Goal: Information Seeking & Learning: Check status

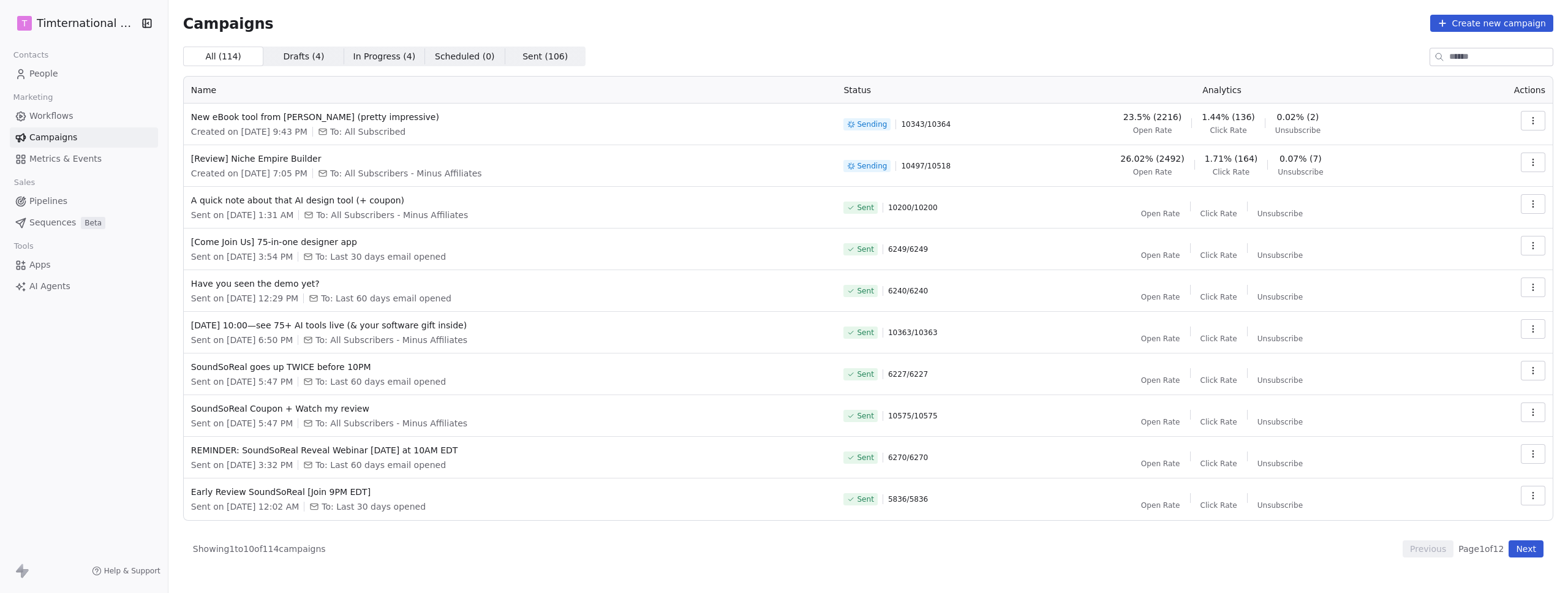
click at [1538, 121] on icon "button" at bounding box center [1533, 121] width 10 height 10
click at [1469, 162] on span "View Analytics" at bounding box center [1471, 168] width 71 height 15
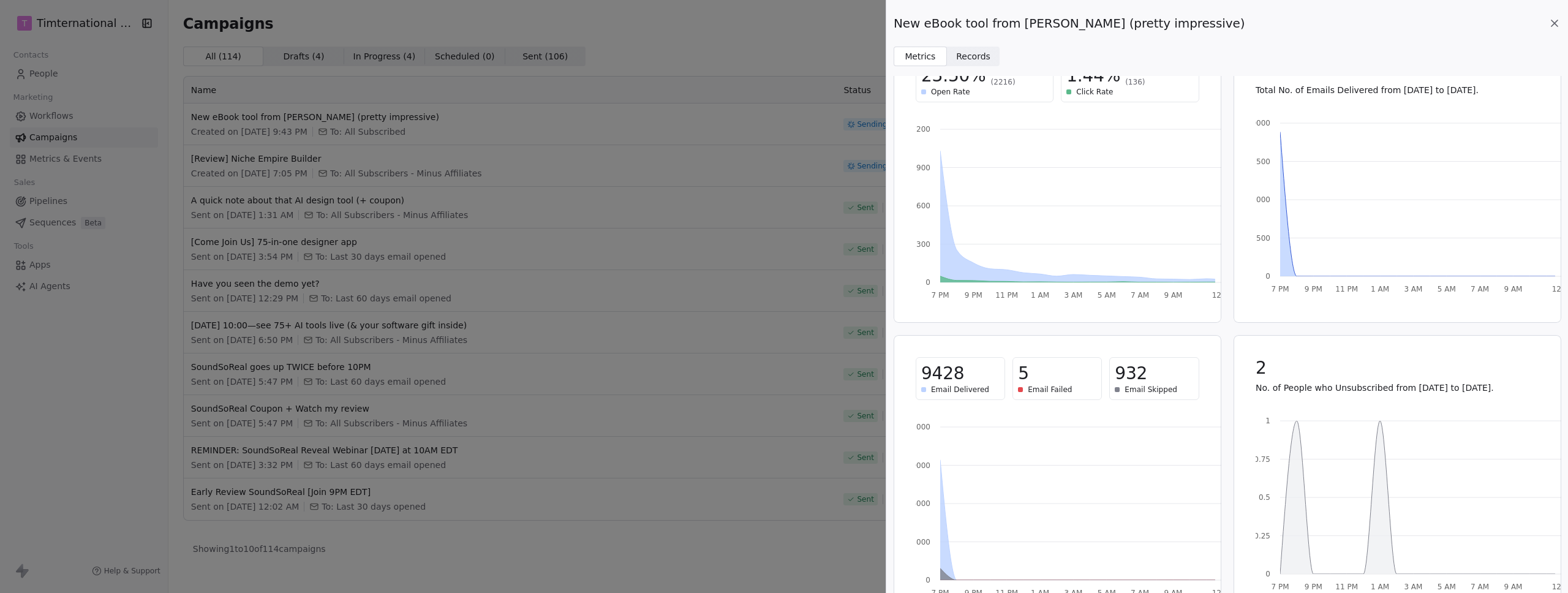
scroll to position [81, 0]
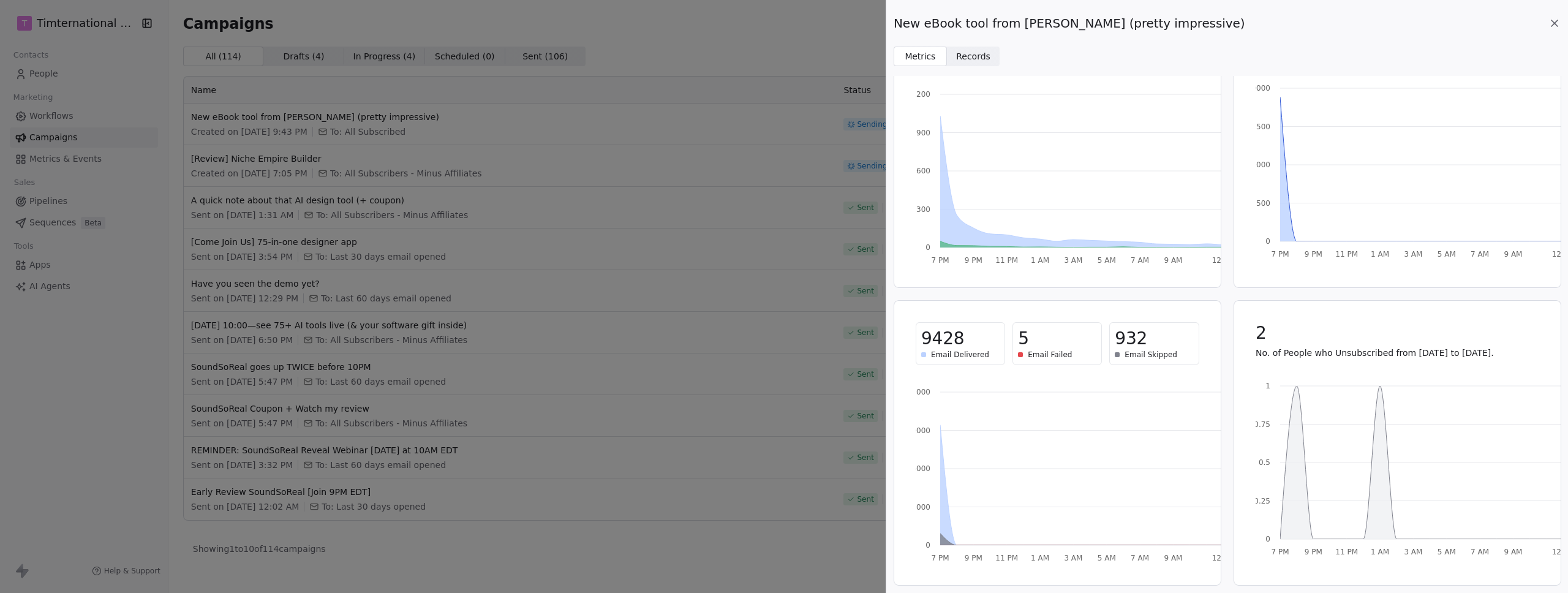
click at [616, 258] on div "New eBook tool from [PERSON_NAME] (pretty impressive) Metrics Metrics Records R…" at bounding box center [784, 296] width 1568 height 593
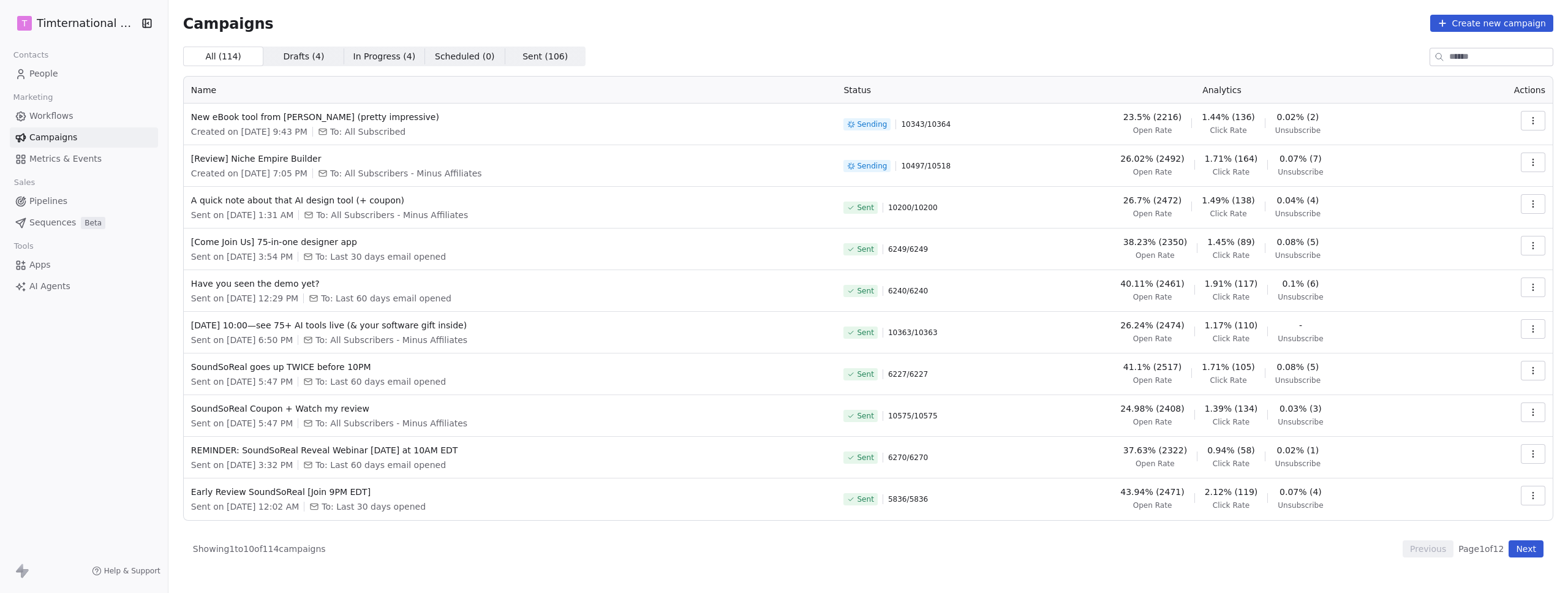
click at [951, 127] on span "10343 / 10364" at bounding box center [925, 124] width 50 height 10
click at [1534, 113] on button "button" at bounding box center [1533, 121] width 25 height 20
click at [1485, 161] on span "View Analytics" at bounding box center [1471, 168] width 71 height 15
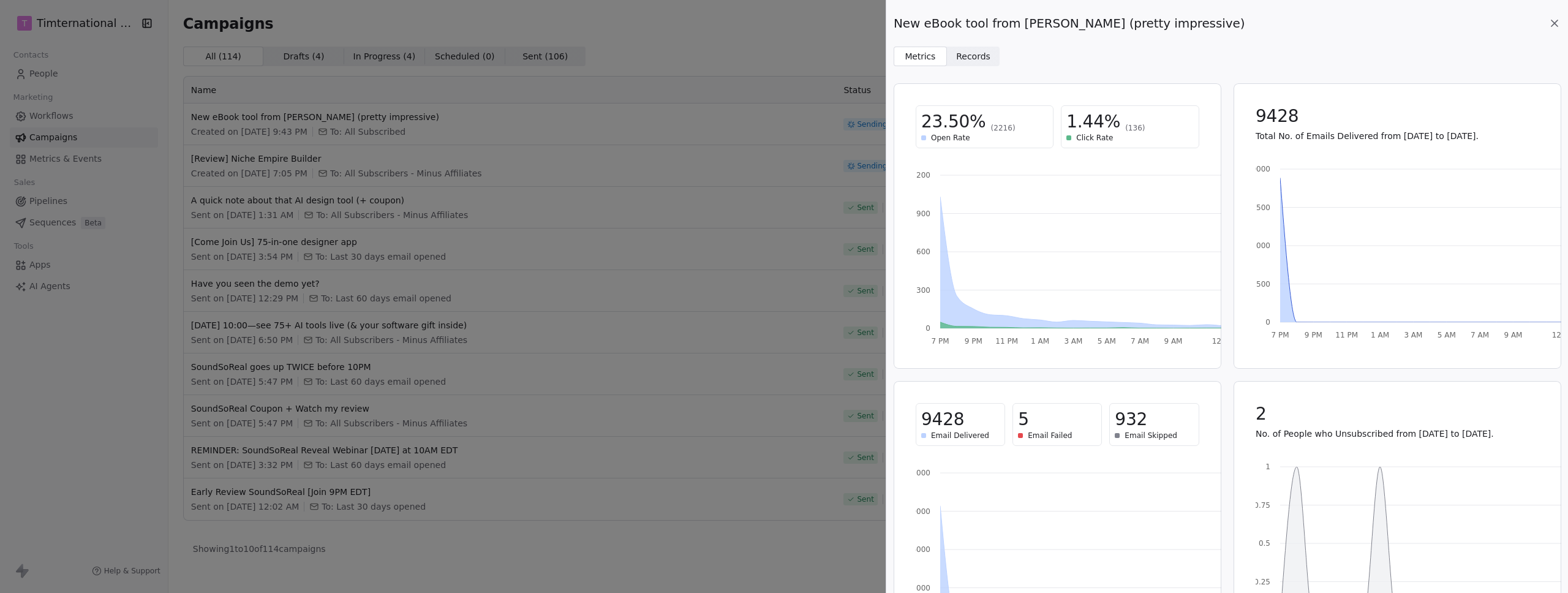
click at [672, 383] on div "New eBook tool from [PERSON_NAME] (pretty impressive) Metrics Metrics Records R…" at bounding box center [784, 296] width 1568 height 593
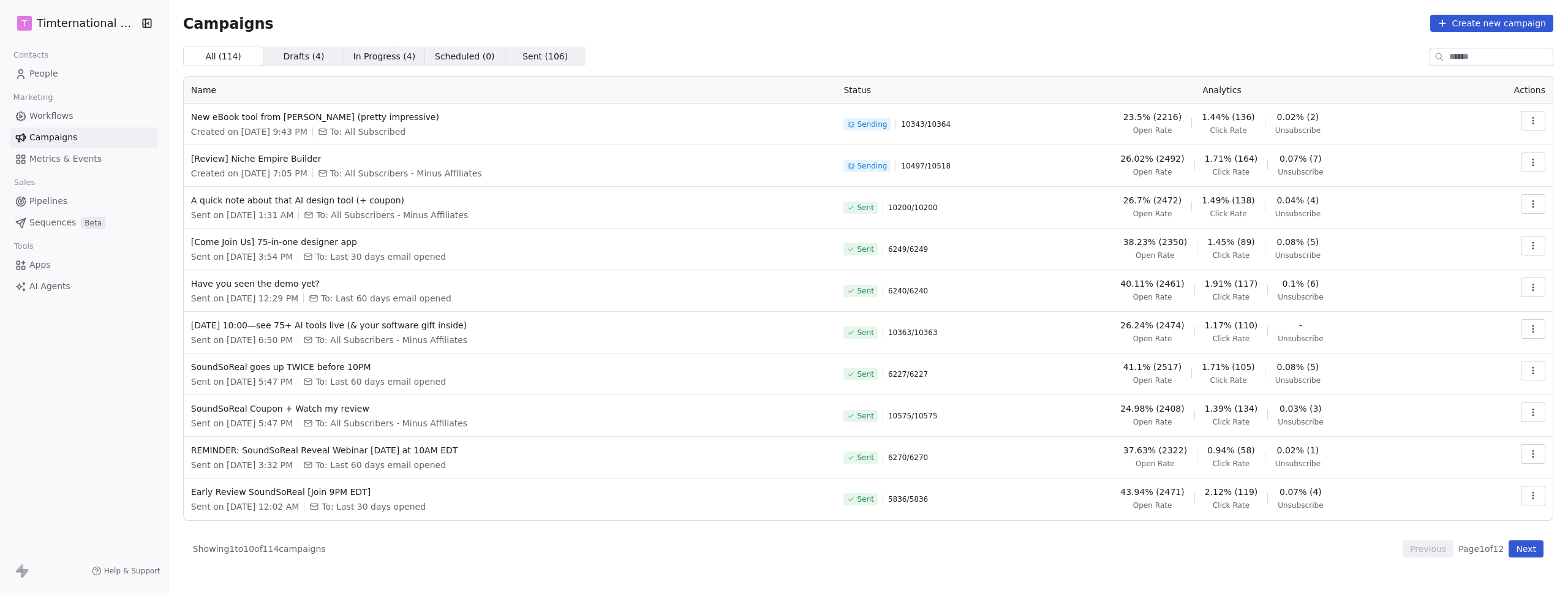
drag, startPoint x: 932, startPoint y: 166, endPoint x: 974, endPoint y: 166, distance: 42.0
click at [974, 166] on div "Sending 10497 / 10518" at bounding box center [912, 166] width 138 height 27
click at [1534, 164] on icon "button" at bounding box center [1533, 162] width 10 height 10
click at [1461, 208] on span "View Analytics" at bounding box center [1471, 209] width 71 height 15
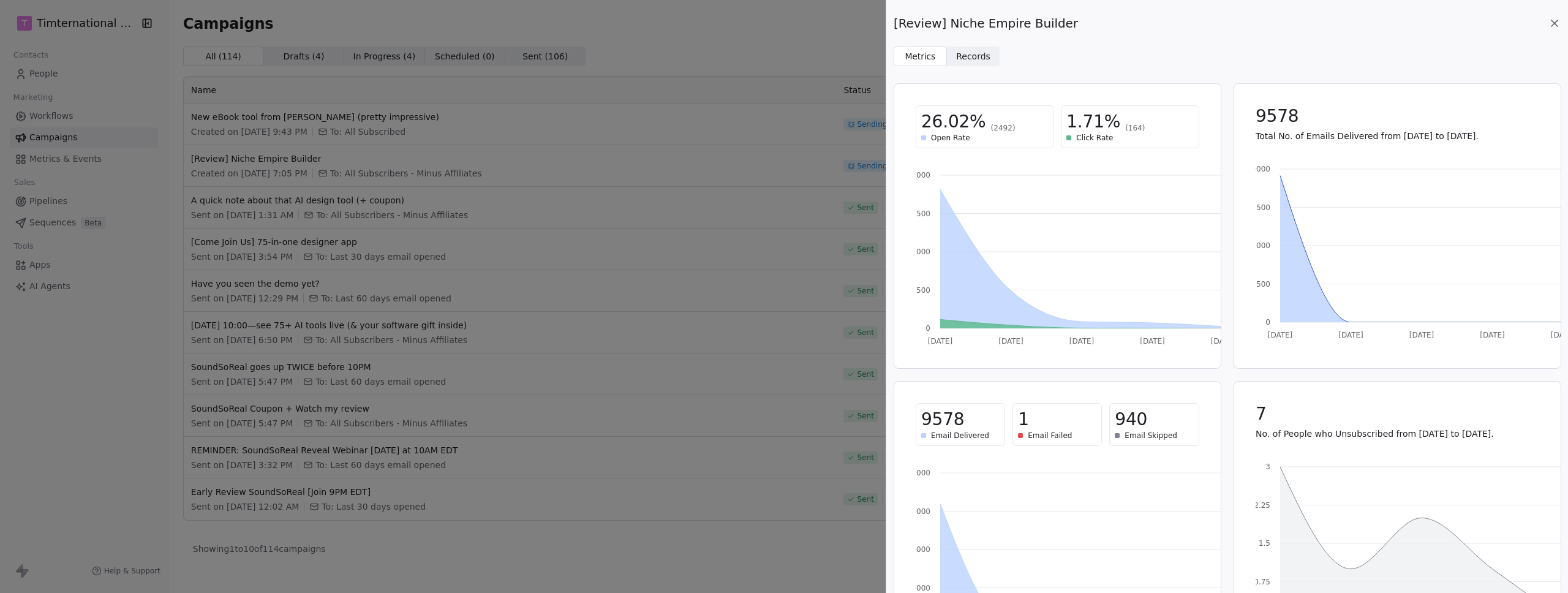
click at [755, 345] on div "[Review] Niche Empire Builder Metrics Metrics Records Records 26.02% (2492) Ope…" at bounding box center [784, 296] width 1568 height 593
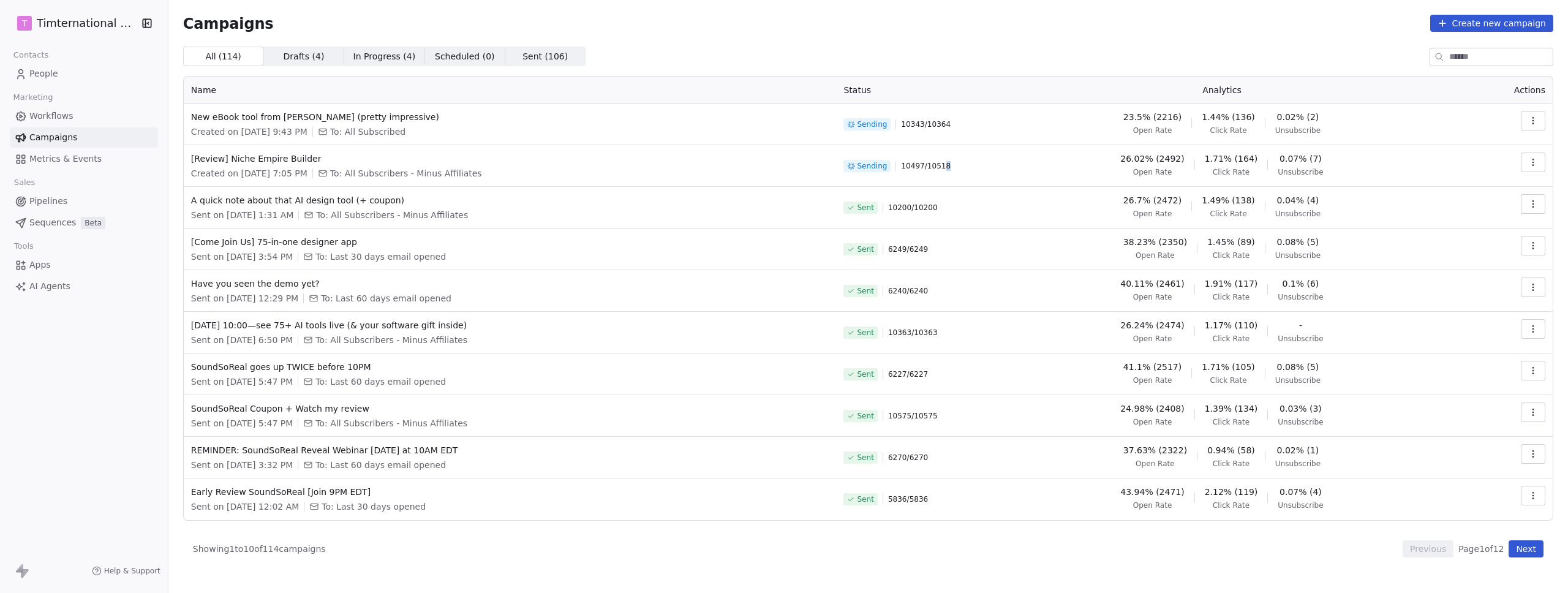
click at [951, 167] on span "10497 / 10518" at bounding box center [925, 166] width 50 height 10
click at [928, 164] on span "10497 / 10518" at bounding box center [925, 166] width 50 height 10
click at [951, 164] on span "10497 / 10518" at bounding box center [925, 166] width 50 height 10
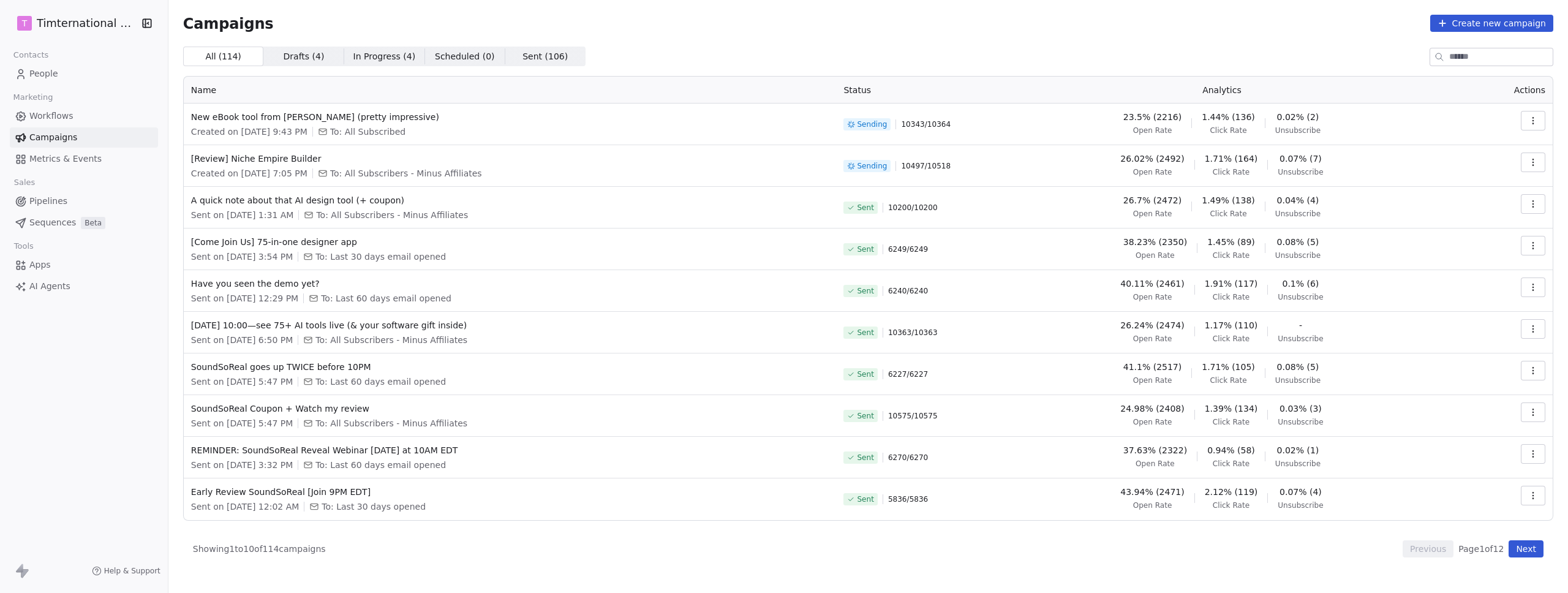
click at [935, 168] on span "10497 / 10518" at bounding box center [925, 166] width 50 height 10
drag, startPoint x: 965, startPoint y: 116, endPoint x: 939, endPoint y: 124, distance: 27.2
click at [939, 124] on div "Sending 10343 / 10364" at bounding box center [912, 124] width 138 height 27
click at [951, 132] on div "Sending 10343 / 10364" at bounding box center [912, 124] width 138 height 27
drag, startPoint x: 962, startPoint y: 166, endPoint x: 950, endPoint y: 168, distance: 12.2
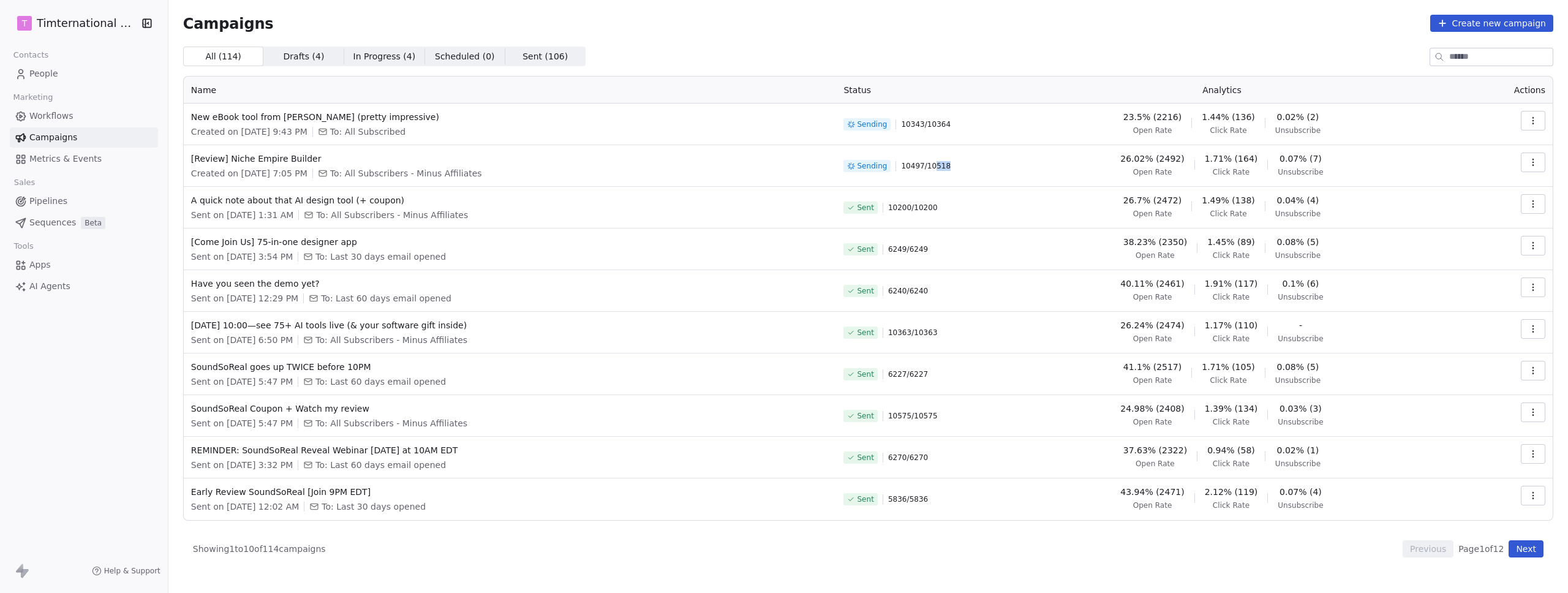
click at [950, 168] on div "Sending 10497 / 10518" at bounding box center [912, 166] width 138 height 27
drag, startPoint x: 967, startPoint y: 123, endPoint x: 948, endPoint y: 124, distance: 19.0
click at [948, 124] on div "Sending 10343 / 10364" at bounding box center [912, 124] width 138 height 27
click at [1007, 158] on td "26.02% (2492) Open Rate 1.71% (164) Click Rate 0.07% (7) Unsubscribe" at bounding box center [1222, 166] width 465 height 42
click at [1512, 158] on td at bounding box center [1503, 166] width 99 height 42
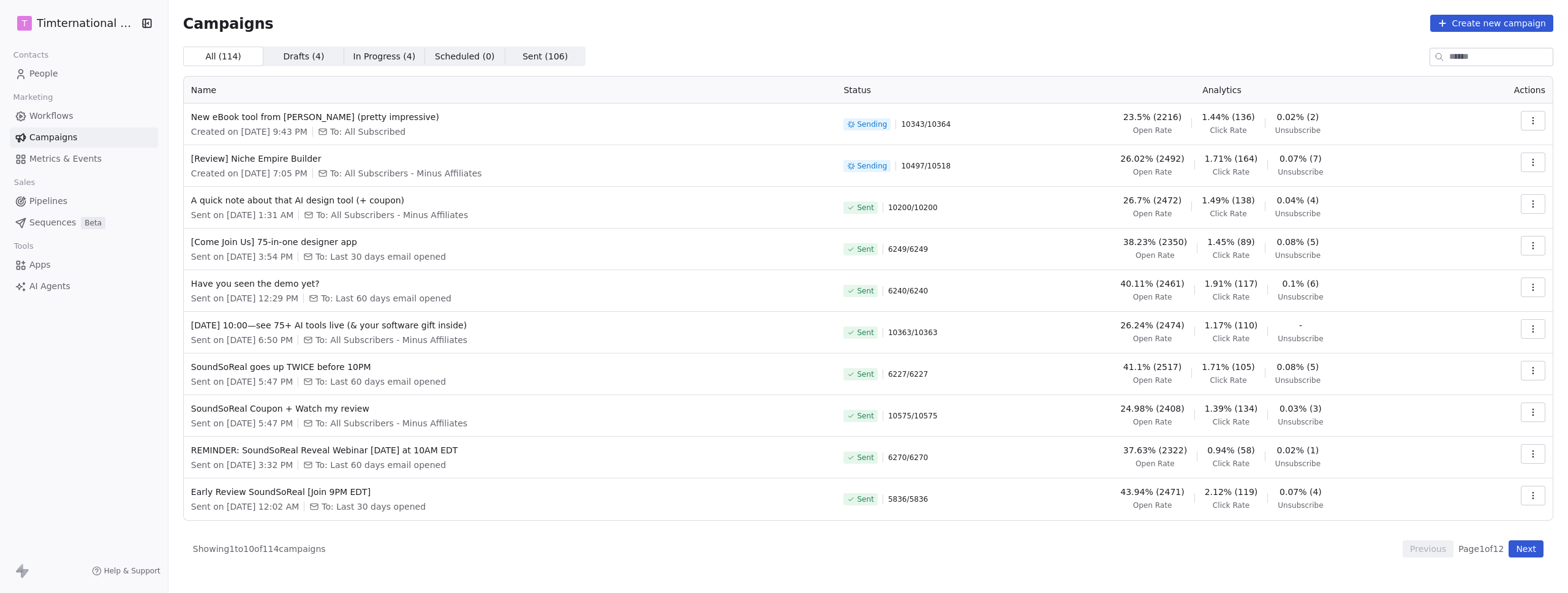
click at [1538, 163] on button "button" at bounding box center [1533, 162] width 25 height 20
click at [1456, 204] on span "View Analytics" at bounding box center [1471, 209] width 71 height 15
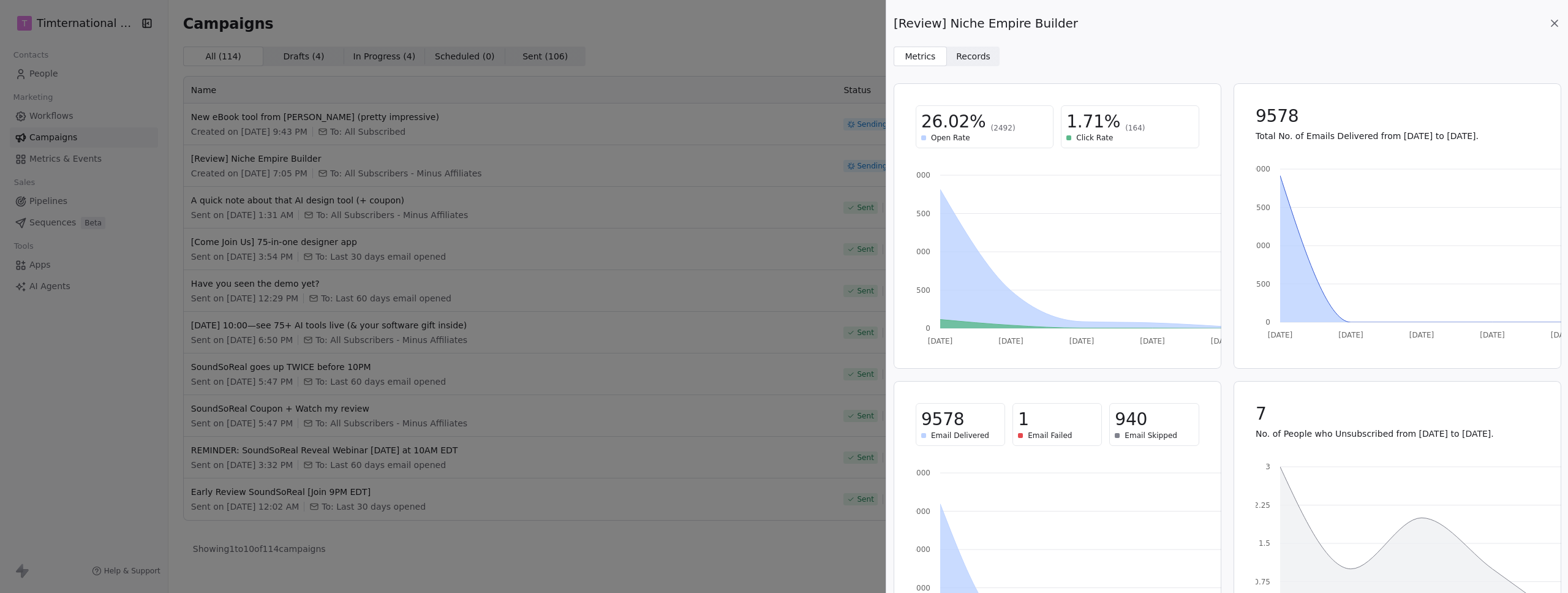
click at [680, 355] on div "[Review] Niche Empire Builder Metrics Metrics Records Records 26.02% (2492) Ope…" at bounding box center [784, 296] width 1568 height 593
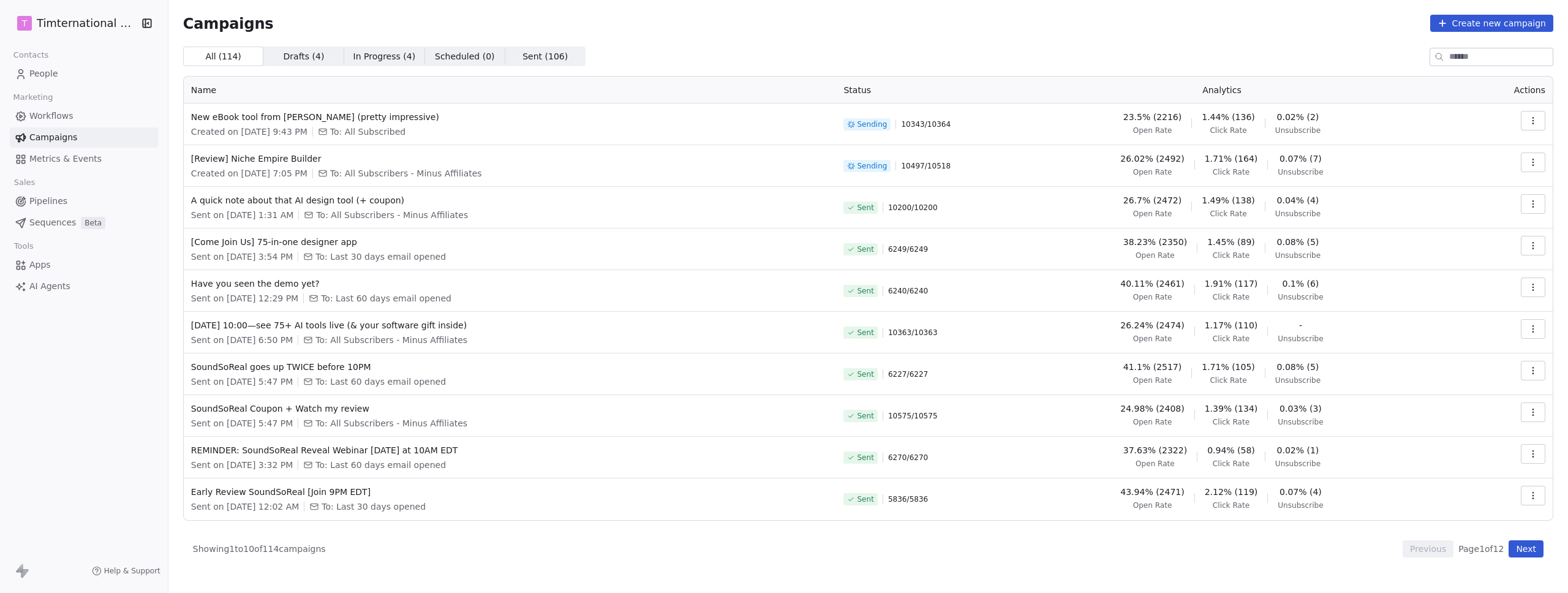
click at [1518, 123] on td at bounding box center [1503, 124] width 99 height 42
click at [1523, 123] on button "button" at bounding box center [1533, 121] width 25 height 20
click at [1471, 166] on span "View Analytics" at bounding box center [1471, 168] width 71 height 15
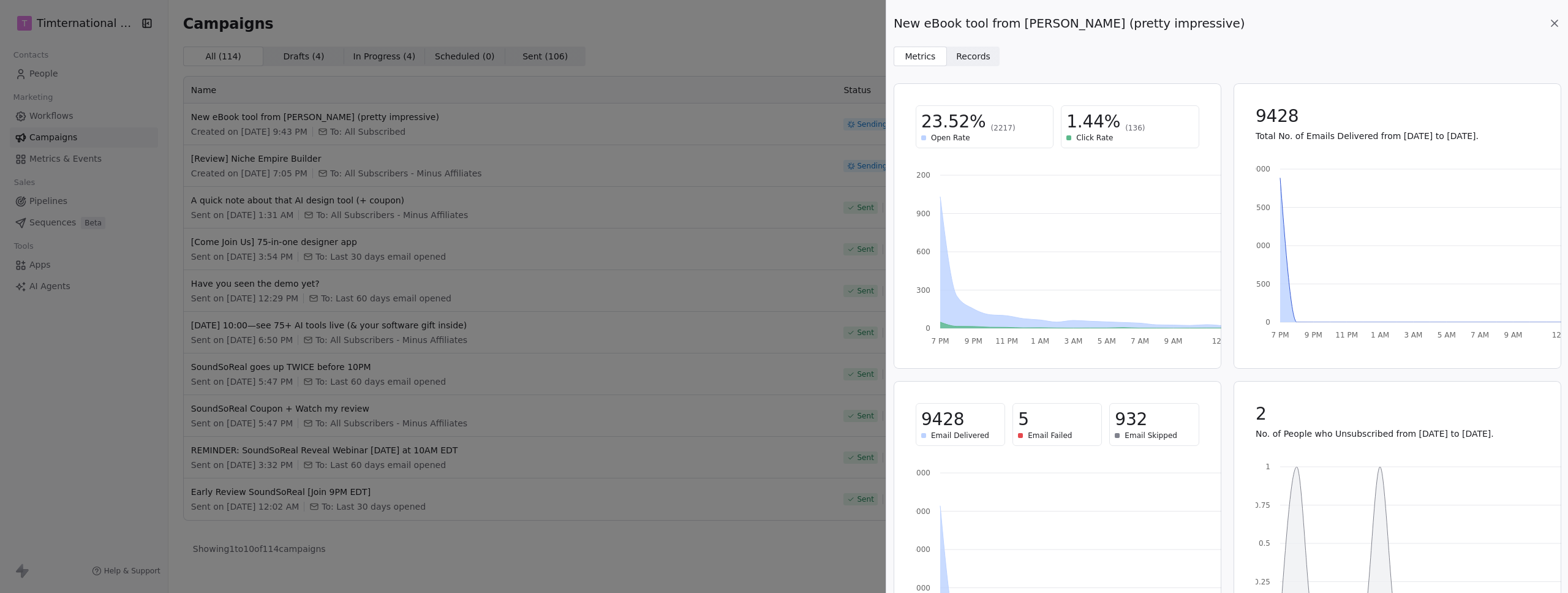
click at [756, 509] on div "New eBook tool from [PERSON_NAME] (pretty impressive) Metrics Metrics Records R…" at bounding box center [784, 296] width 1568 height 593
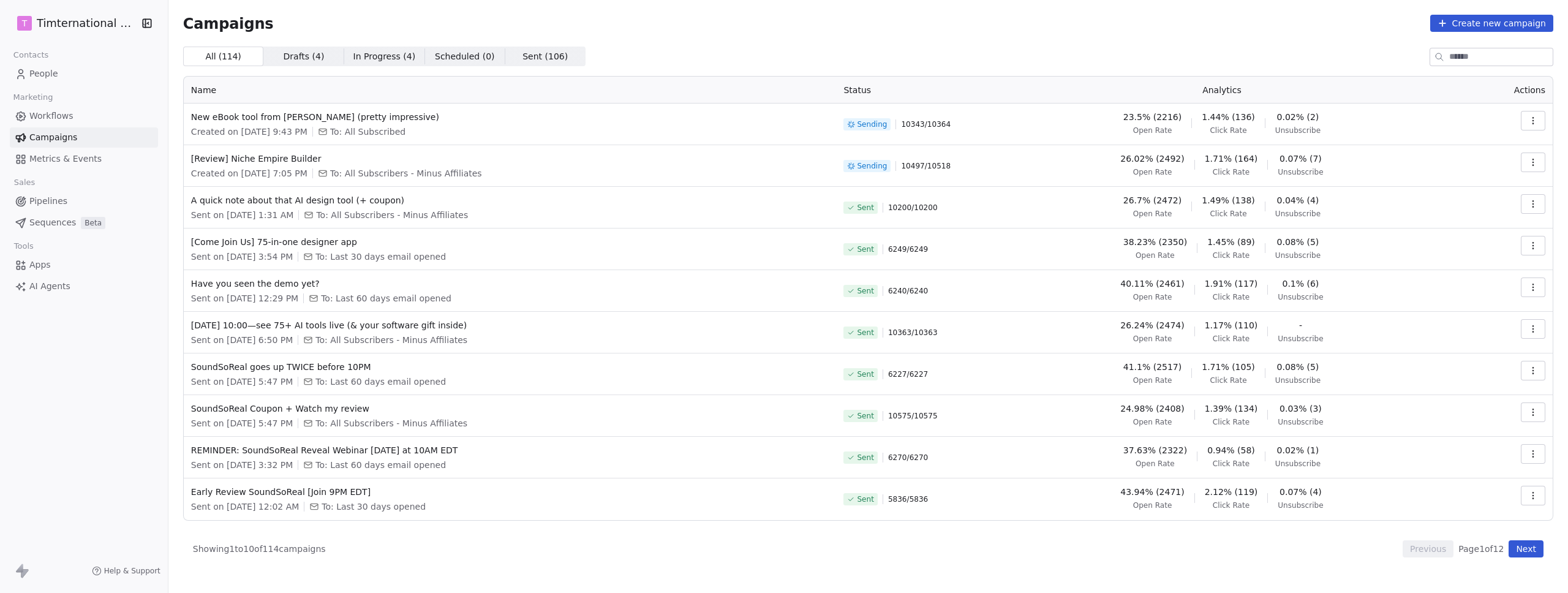
click at [1540, 160] on button "button" at bounding box center [1533, 162] width 25 height 20
click at [1235, 205] on html "T Timternational B.V. Contacts People Marketing Workflows Campaigns Metrics & E…" at bounding box center [784, 296] width 1568 height 593
copy span "[Review] Niche Empire Builder"
drag, startPoint x: 342, startPoint y: 158, endPoint x: 182, endPoint y: 158, distance: 160.0
click at [183, 158] on td "[Review] Niche Empire Builder Created on [DATE] 7:05 PM To: All Subscribers - M…" at bounding box center [510, 166] width 653 height 42
